Goal: Find specific page/section: Find specific page/section

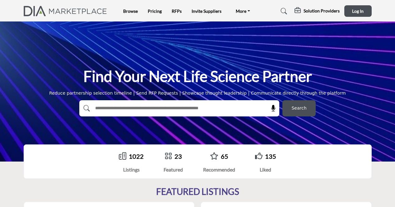
click at [134, 154] on link "1022" at bounding box center [136, 155] width 15 height 7
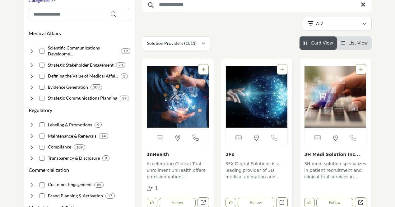
scroll to position [92, 0]
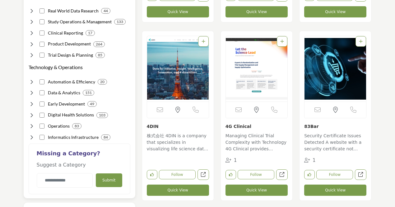
scroll to position [475, 0]
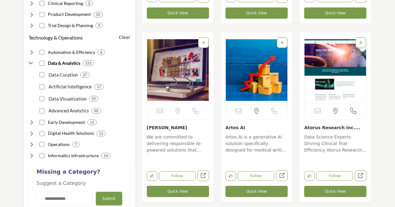
scroll to position [506, 0]
